Goal: Transaction & Acquisition: Purchase product/service

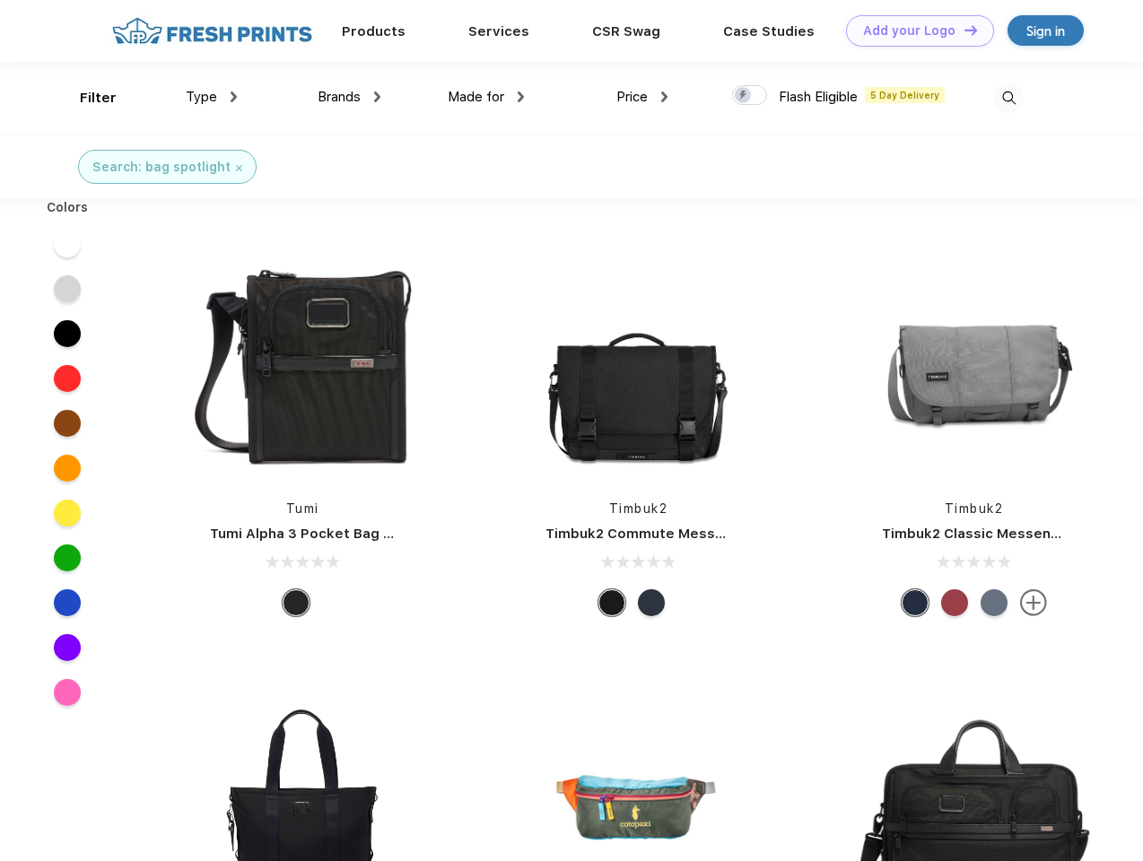
click at [913, 30] on link "Add your Logo Design Tool" at bounding box center [920, 30] width 148 height 31
click at [0, 0] on div "Design Tool" at bounding box center [0, 0] width 0 height 0
click at [962, 30] on link "Add your Logo Design Tool" at bounding box center [920, 30] width 148 height 31
click at [86, 98] on div "Filter" at bounding box center [98, 98] width 37 height 21
click at [212, 97] on span "Type" at bounding box center [201, 97] width 31 height 16
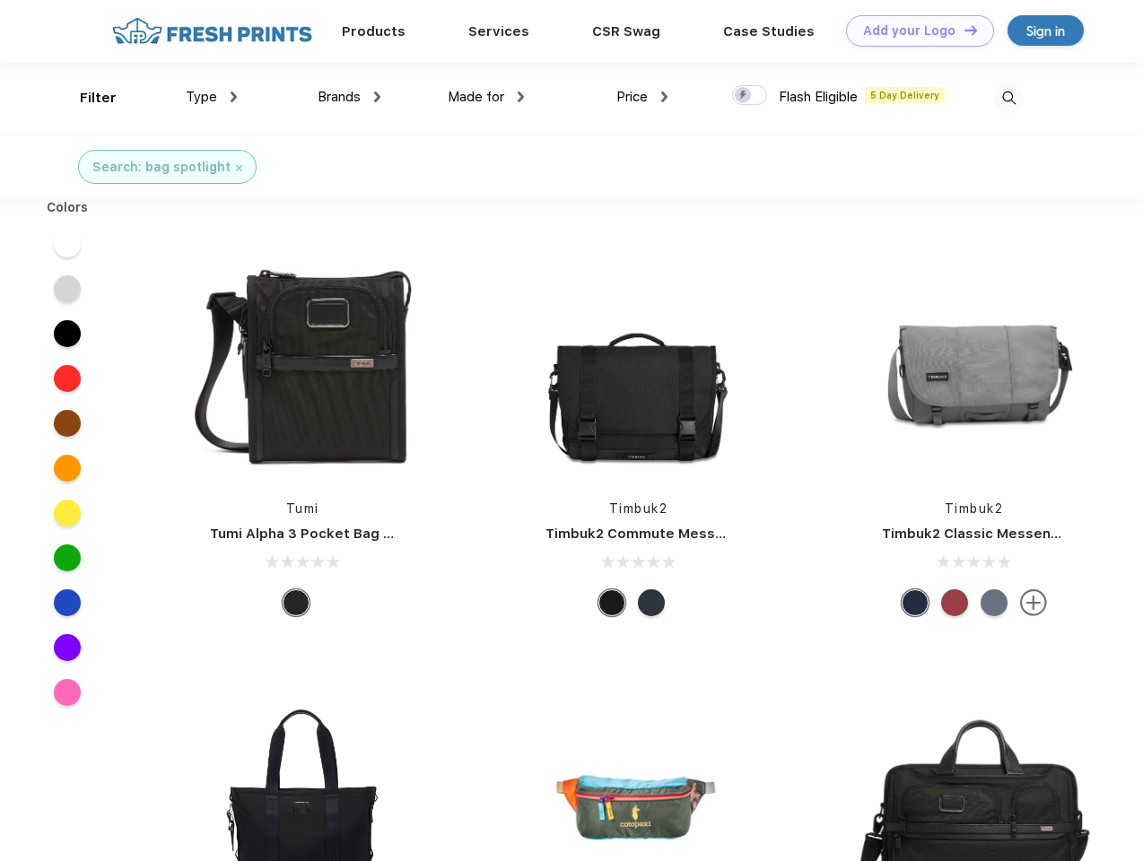
click at [349, 97] on span "Brands" at bounding box center [339, 97] width 43 height 16
click at [486, 97] on span "Made for" at bounding box center [476, 97] width 57 height 16
click at [642, 97] on span "Price" at bounding box center [631, 97] width 31 height 16
click at [750, 96] on div at bounding box center [749, 95] width 35 height 20
click at [744, 96] on input "checkbox" at bounding box center [738, 90] width 12 height 12
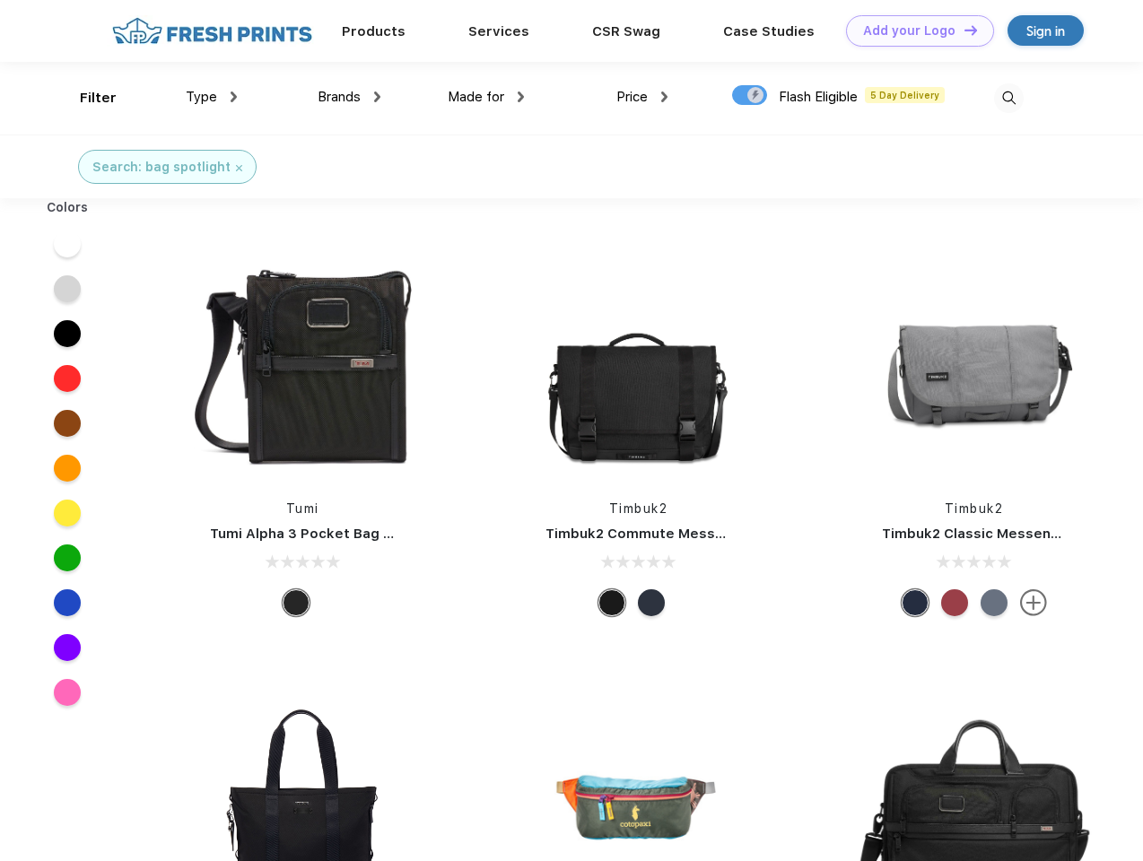
click at [1008, 98] on img at bounding box center [1009, 98] width 30 height 30
